Goal: Information Seeking & Learning: Check status

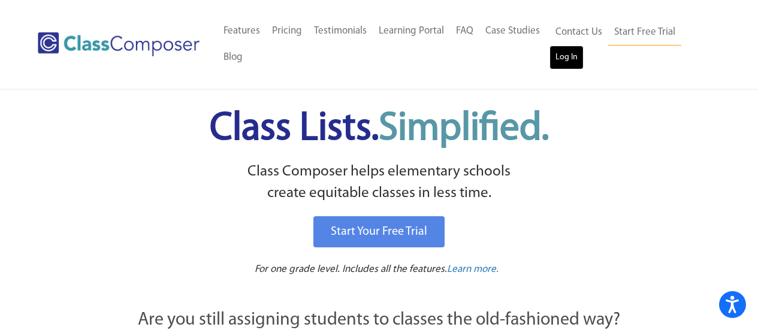
click at [568, 65] on link "Log In" at bounding box center [566, 58] width 34 height 24
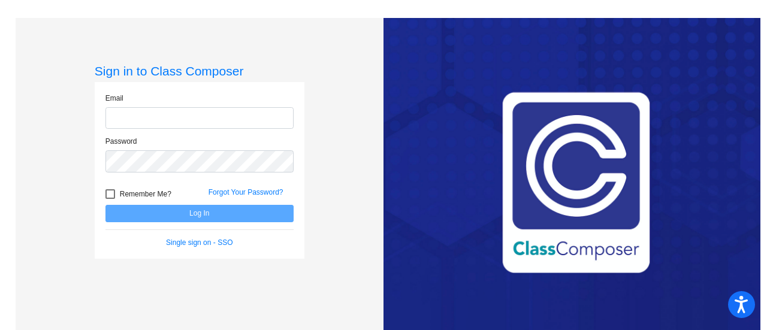
type input "tgonzalez@ceres.k12.ca.us"
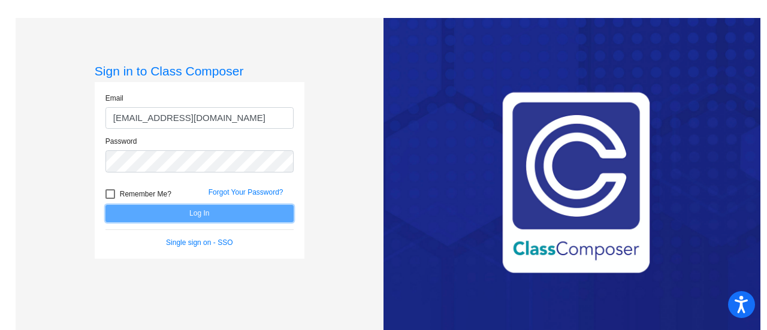
click at [221, 217] on button "Log In" at bounding box center [199, 213] width 188 height 17
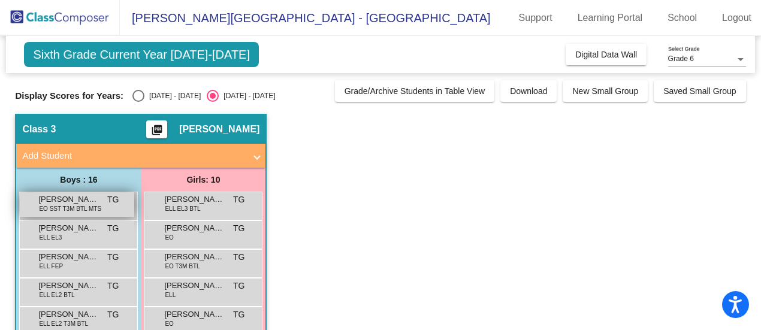
click at [78, 202] on span "Adrian Perez" at bounding box center [68, 199] width 60 height 12
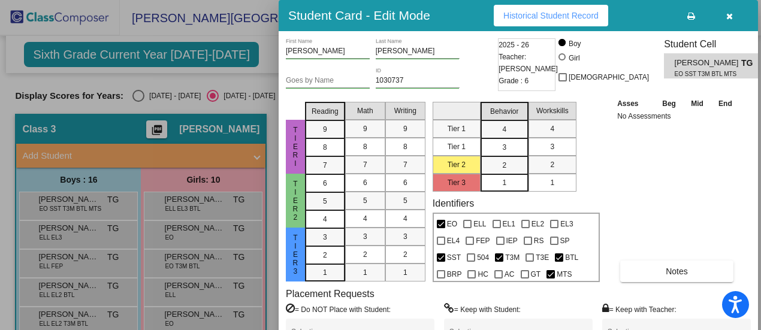
click at [546, 16] on span "Historical Student Record" at bounding box center [550, 16] width 95 height 10
click at [268, 49] on div at bounding box center [380, 165] width 761 height 330
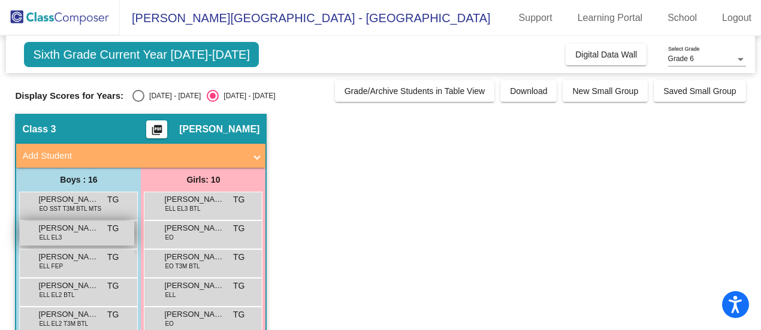
click at [53, 235] on span "ELL EL3" at bounding box center [50, 237] width 23 height 9
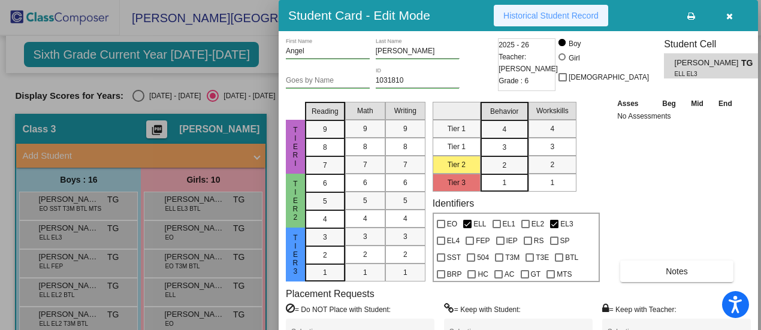
click at [550, 14] on span "Historical Student Record" at bounding box center [550, 16] width 95 height 10
click at [82, 227] on div at bounding box center [380, 165] width 761 height 330
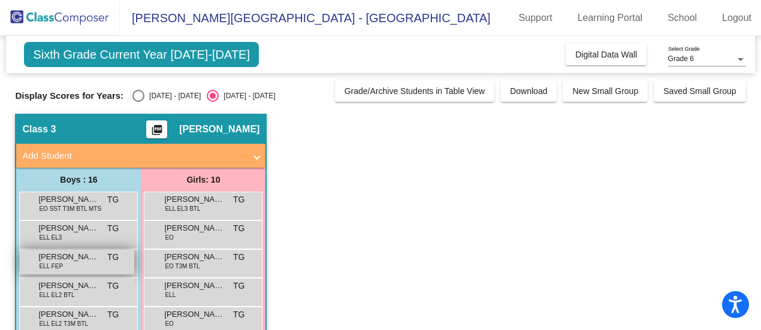
click at [65, 262] on span "Arturo Reynoso Garcia" at bounding box center [68, 257] width 60 height 12
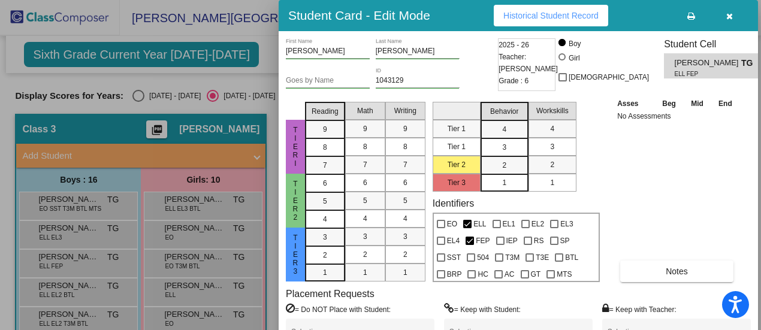
click at [556, 15] on span "Historical Student Record" at bounding box center [550, 16] width 95 height 10
click at [71, 271] on div at bounding box center [380, 165] width 761 height 330
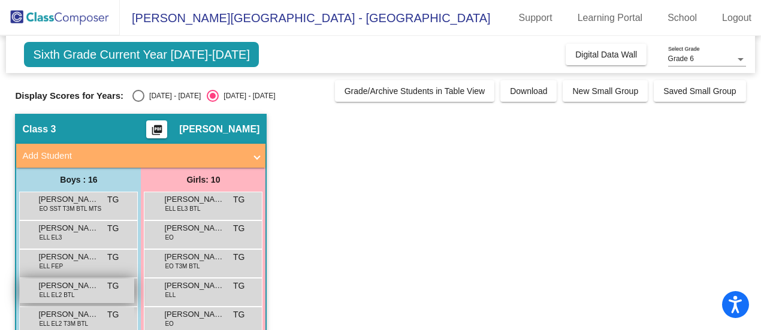
click at [65, 292] on span "ELL EL2 BTL" at bounding box center [56, 294] width 35 height 9
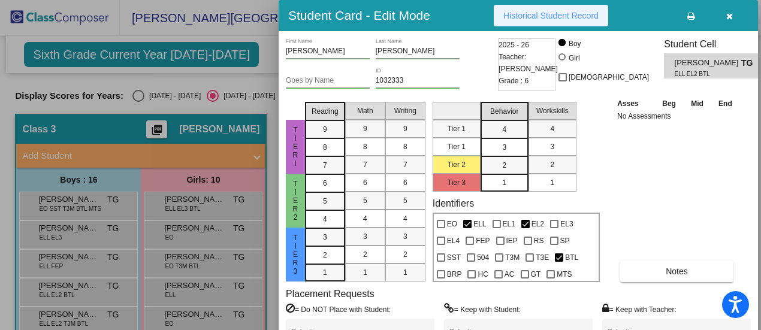
click at [572, 10] on button "Historical Student Record" at bounding box center [550, 16] width 114 height 22
click at [121, 238] on div at bounding box center [380, 165] width 761 height 330
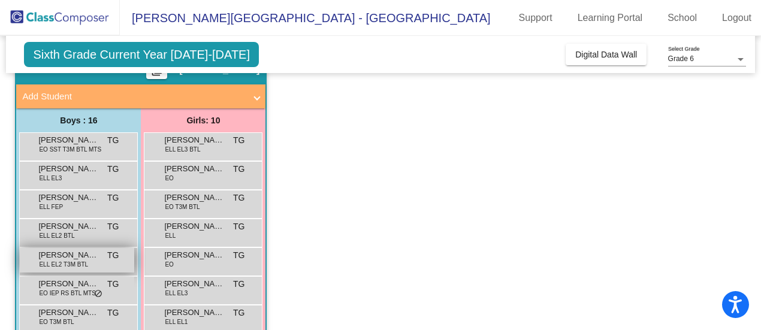
click at [84, 258] on span "Aziel Hernandez-Madriz" at bounding box center [68, 255] width 60 height 12
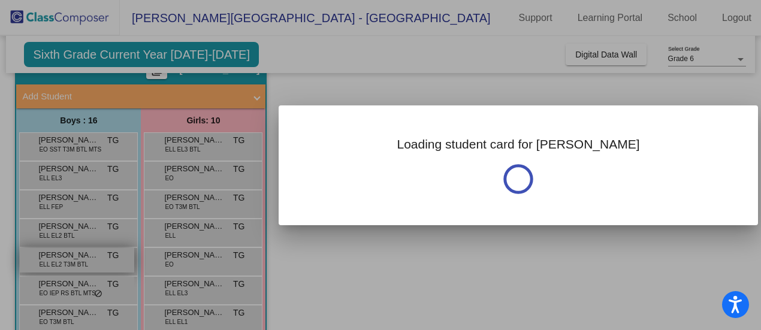
click at [84, 258] on div at bounding box center [380, 165] width 761 height 330
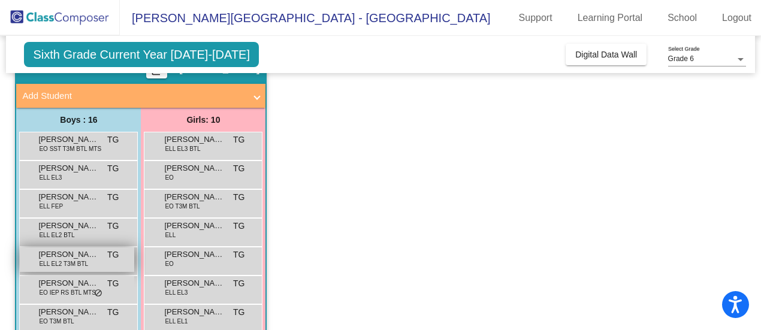
click at [84, 258] on span "Aziel Hernandez-Madriz" at bounding box center [68, 255] width 60 height 12
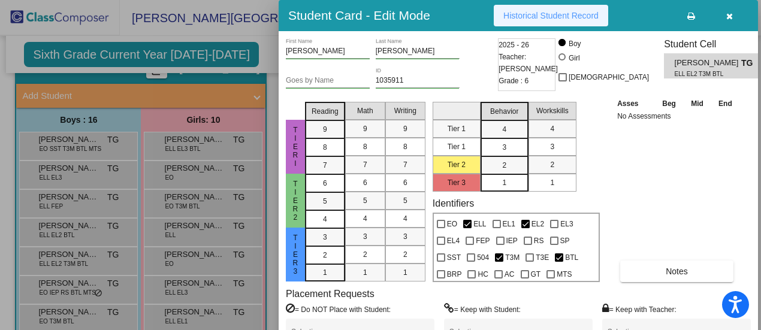
click at [563, 13] on span "Historical Student Record" at bounding box center [550, 16] width 95 height 10
click at [142, 246] on div at bounding box center [380, 165] width 761 height 330
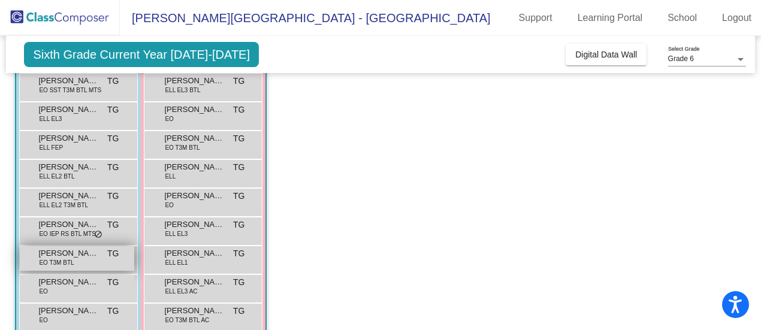
click at [55, 256] on span "Ethan Peck" at bounding box center [68, 253] width 60 height 12
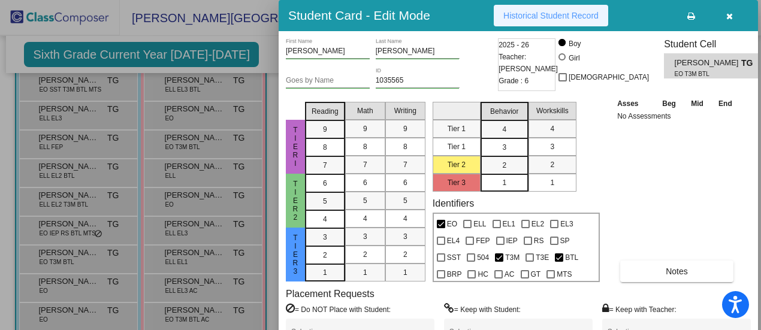
click at [529, 14] on span "Historical Student Record" at bounding box center [550, 16] width 95 height 10
click at [255, 39] on div at bounding box center [380, 165] width 761 height 330
